Goal: Feedback & Contribution: Leave review/rating

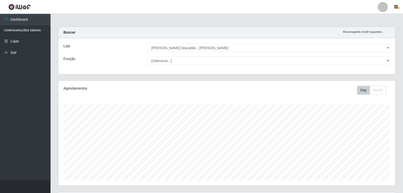
select select "523"
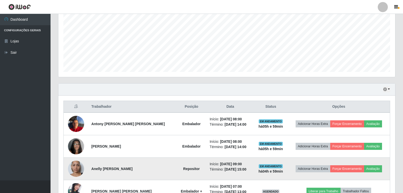
scroll to position [117, 0]
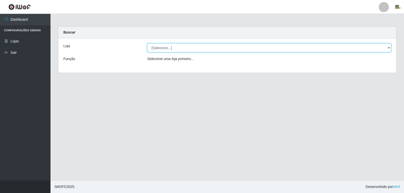
click at [285, 50] on select "[Selecione...] [PERSON_NAME]" at bounding box center [269, 47] width 244 height 9
select select "523"
click at [147, 43] on select "[Selecione...] [PERSON_NAME]" at bounding box center [269, 47] width 244 height 9
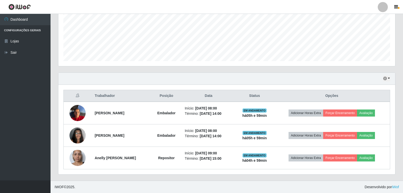
scroll to position [120, 0]
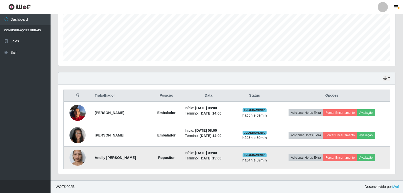
click at [75, 158] on img at bounding box center [77, 157] width 16 height 29
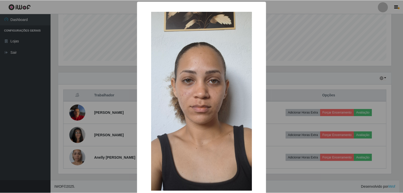
scroll to position [0, 0]
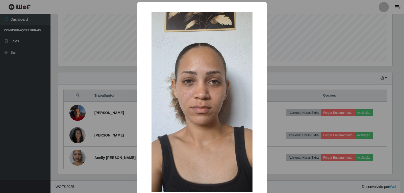
click at [297, 59] on div "× OK Cancel" at bounding box center [202, 96] width 404 height 193
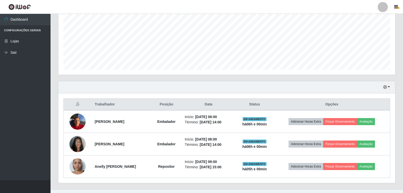
scroll to position [120, 0]
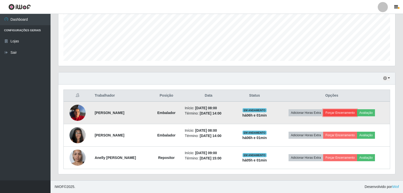
click at [346, 112] on button "Forçar Encerramento" at bounding box center [340, 112] width 34 height 7
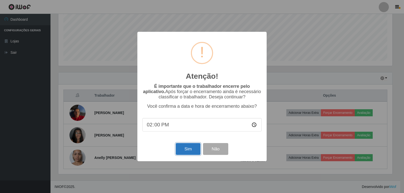
click at [197, 150] on button "Sim" at bounding box center [188, 149] width 24 height 12
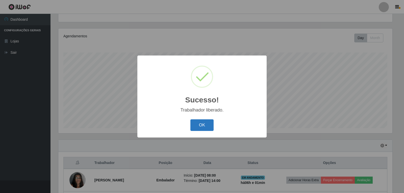
click at [205, 130] on button "OK" at bounding box center [201, 125] width 23 height 12
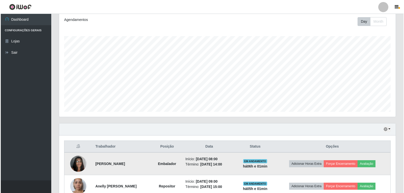
scroll to position [77, 0]
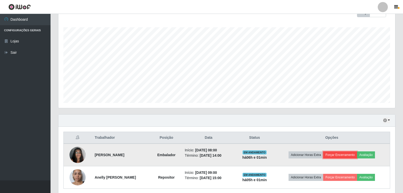
click at [340, 157] on button "Forçar Encerramento" at bounding box center [340, 154] width 34 height 7
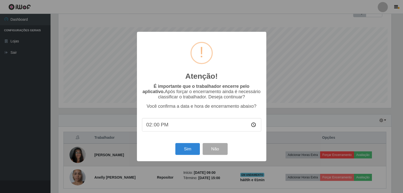
scroll to position [105, 334]
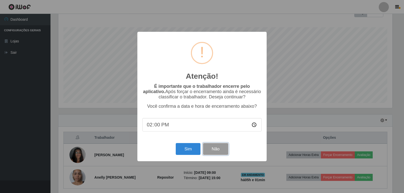
click at [211, 150] on button "Não" at bounding box center [215, 149] width 25 height 12
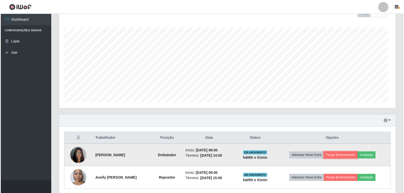
scroll to position [105, 336]
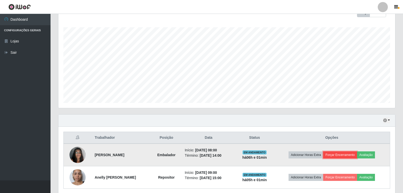
click at [337, 154] on button "Forçar Encerramento" at bounding box center [340, 154] width 34 height 7
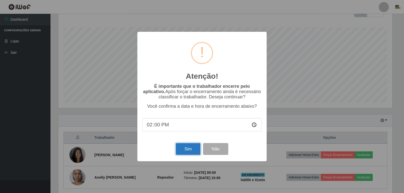
click at [199, 148] on button "Sim" at bounding box center [188, 149] width 24 height 12
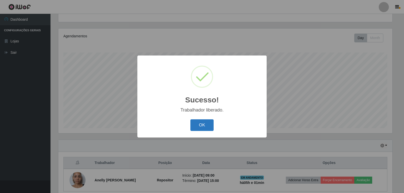
click at [199, 125] on button "OK" at bounding box center [201, 125] width 23 height 12
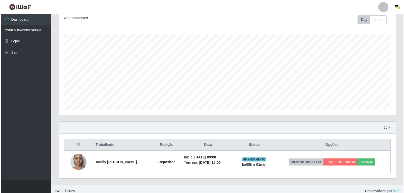
scroll to position [75, 0]
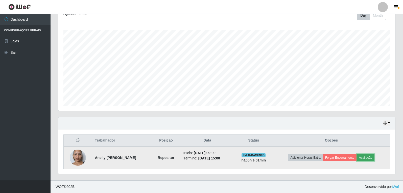
click at [372, 161] on button "Avaliação" at bounding box center [365, 157] width 18 height 7
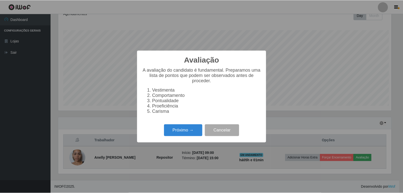
scroll to position [105, 334]
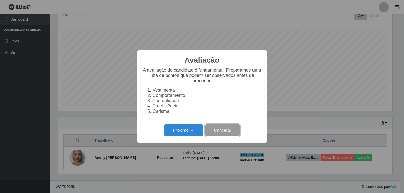
click at [229, 134] on button "Cancelar" at bounding box center [222, 130] width 34 height 12
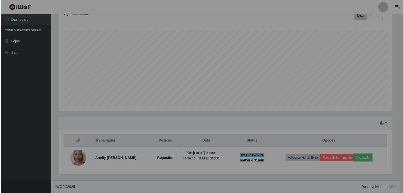
scroll to position [105, 336]
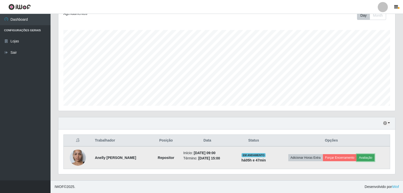
click at [370, 159] on button "Avaliação" at bounding box center [365, 157] width 18 height 7
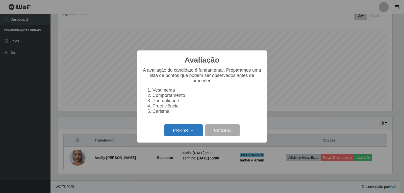
click at [181, 133] on button "Próximo →" at bounding box center [183, 130] width 38 height 12
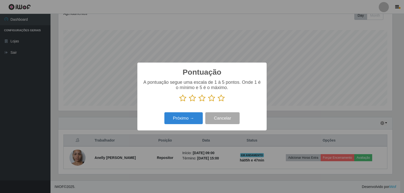
scroll to position [252297, 252068]
drag, startPoint x: 189, startPoint y: 120, endPoint x: 190, endPoint y: 130, distance: 10.1
click at [196, 133] on div "Pontuação × A pontuação segue uma escala de 1 à 5 pontos. Onde 1 é o mínimo e 5…" at bounding box center [202, 96] width 404 height 193
click at [220, 99] on icon at bounding box center [221, 98] width 7 height 8
click at [218, 102] on input "radio" at bounding box center [218, 102] width 0 height 0
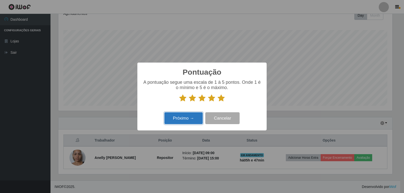
click at [195, 121] on button "Próximo →" at bounding box center [183, 118] width 38 height 12
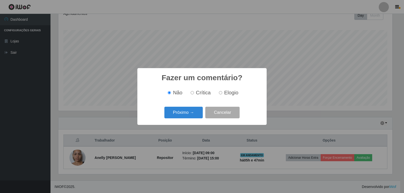
click at [220, 94] on input "Elogio" at bounding box center [220, 92] width 3 height 3
radio input "true"
click at [197, 112] on button "Próximo →" at bounding box center [183, 113] width 38 height 12
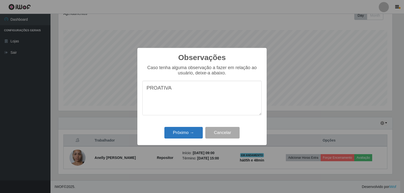
type textarea "PROATIVA"
click at [178, 136] on button "Próximo →" at bounding box center [183, 133] width 38 height 12
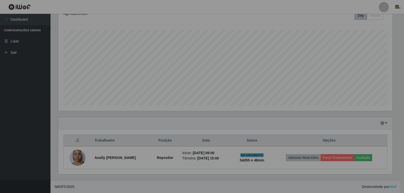
scroll to position [105, 336]
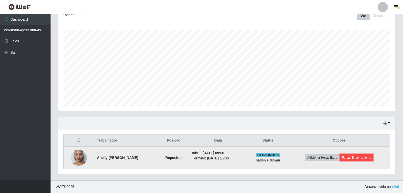
click at [359, 157] on button "Forçar Encerramento" at bounding box center [356, 157] width 34 height 7
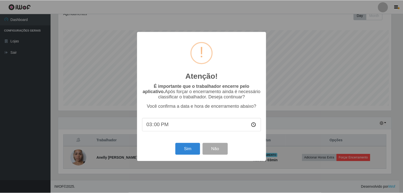
scroll to position [105, 334]
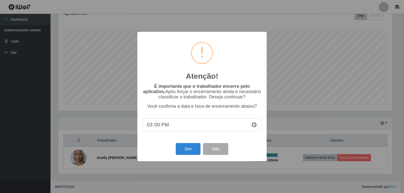
click at [181, 125] on input "15:00" at bounding box center [201, 124] width 119 height 13
click at [159, 126] on input "15:00" at bounding box center [201, 124] width 119 height 13
type input "15:03"
click at [187, 150] on button "Sim" at bounding box center [188, 149] width 24 height 12
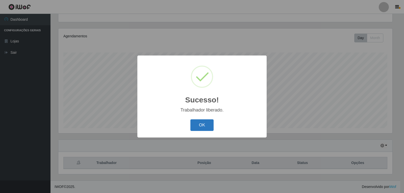
click at [205, 127] on button "OK" at bounding box center [201, 125] width 23 height 12
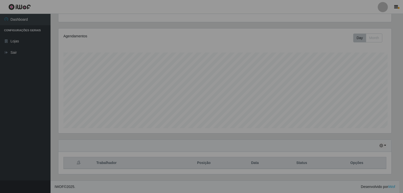
scroll to position [105, 336]
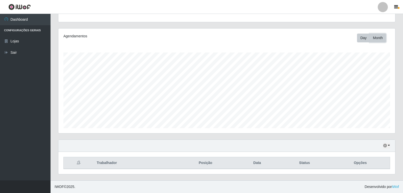
click at [380, 38] on button "Month" at bounding box center [377, 38] width 16 height 9
click at [365, 39] on button "Day" at bounding box center [363, 38] width 13 height 9
click at [375, 39] on button "Month" at bounding box center [377, 38] width 16 height 9
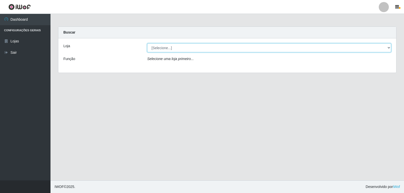
click at [187, 48] on select "[Selecione...] [PERSON_NAME]" at bounding box center [269, 47] width 244 height 9
select select "523"
click at [147, 43] on select "[Selecione...] [PERSON_NAME]" at bounding box center [269, 47] width 244 height 9
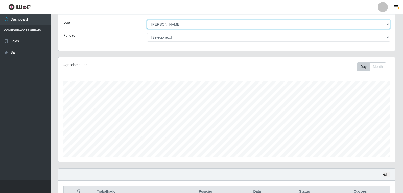
scroll to position [52, 0]
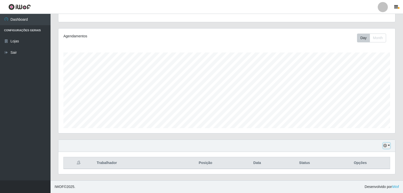
click at [385, 148] on button "button" at bounding box center [386, 146] width 7 height 6
click at [361, 117] on button "3 dias" at bounding box center [370, 116] width 40 height 11
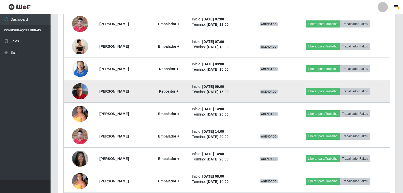
scroll to position [254, 0]
